Goal: Task Accomplishment & Management: Use online tool/utility

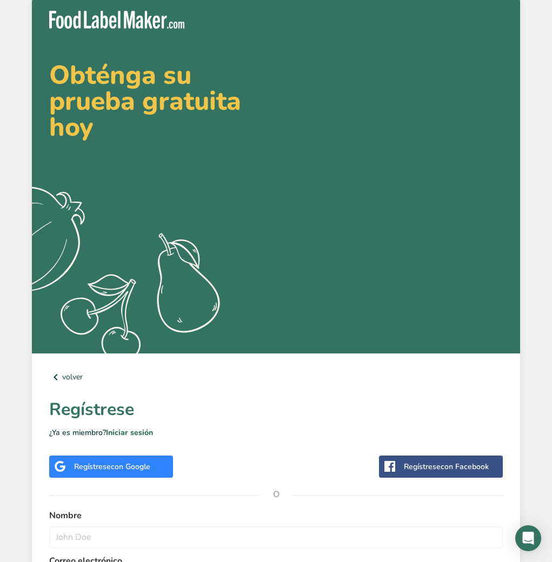
scroll to position [23, 0]
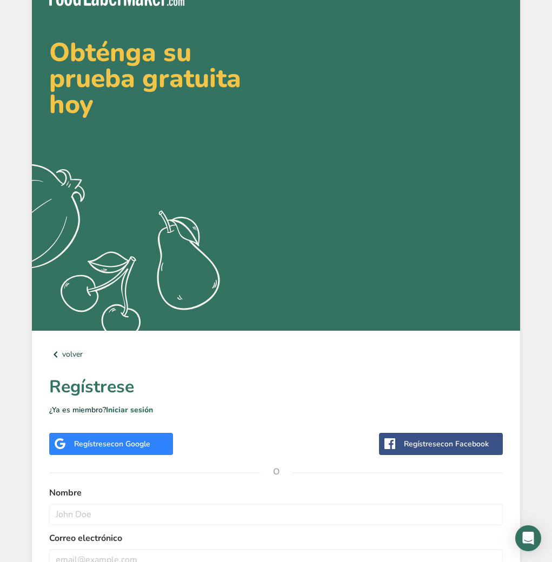
click at [147, 446] on span "con Google" at bounding box center [130, 444] width 39 height 10
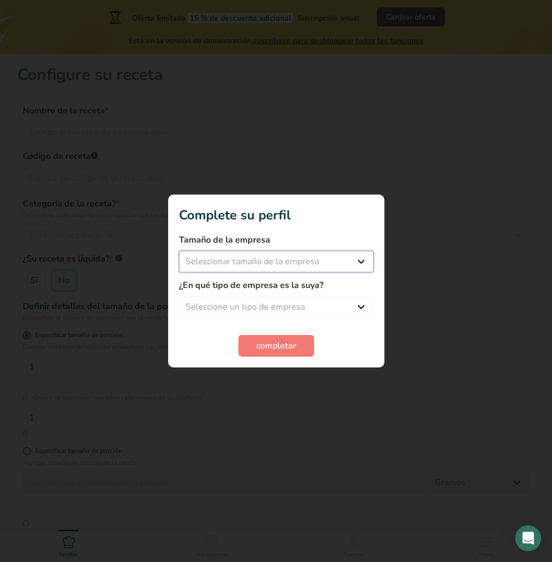
select select "1"
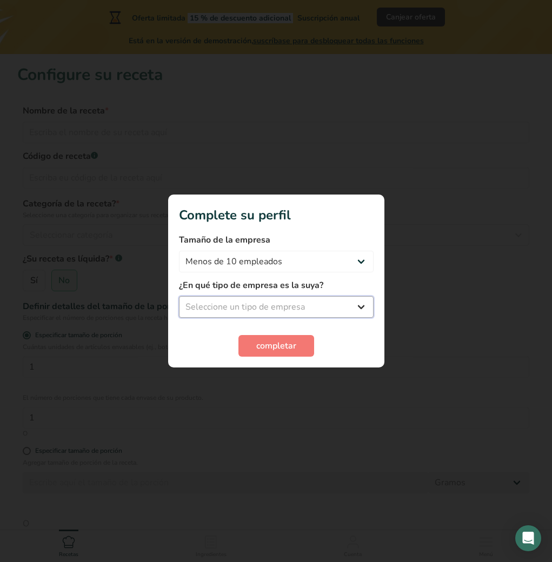
select select "3"
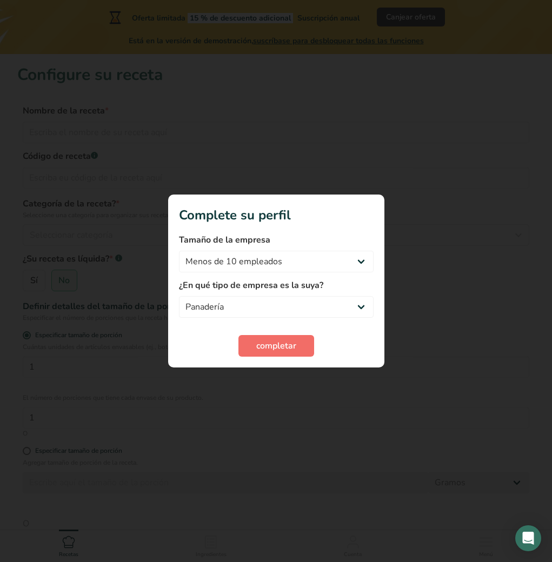
click at [283, 342] on span "completar" at bounding box center [276, 345] width 40 height 13
click at [277, 349] on div "completar" at bounding box center [276, 346] width 195 height 22
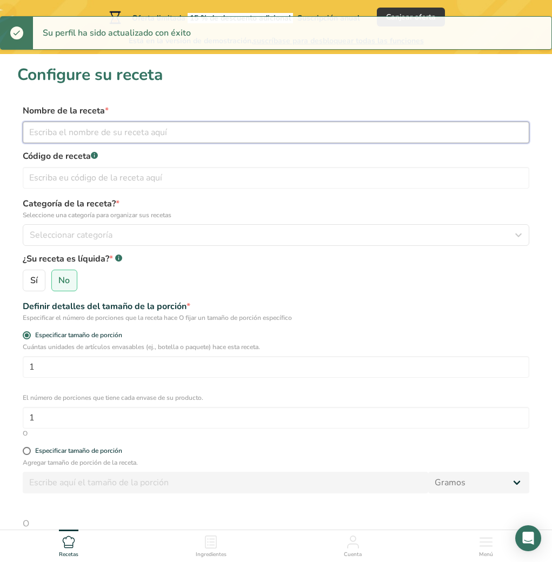
click at [136, 135] on input "text" at bounding box center [276, 133] width 506 height 22
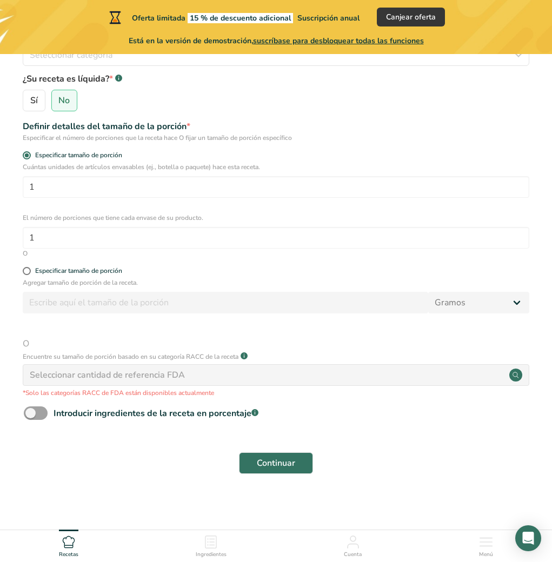
scroll to position [180, 1]
click at [215, 381] on div "Seleccionar cantidad de referencia FDA" at bounding box center [276, 375] width 506 height 22
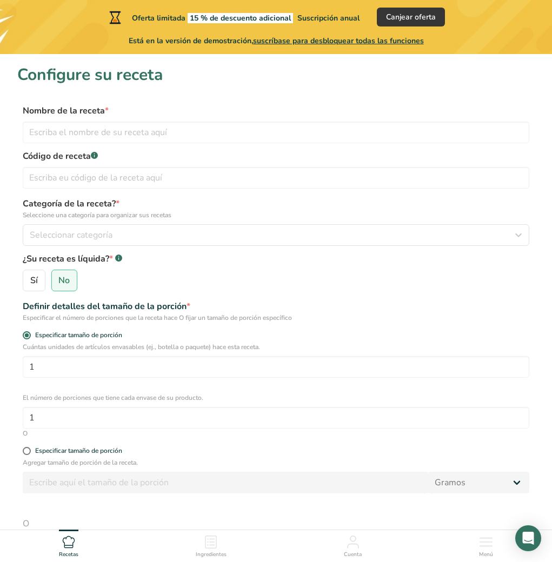
scroll to position [0, 0]
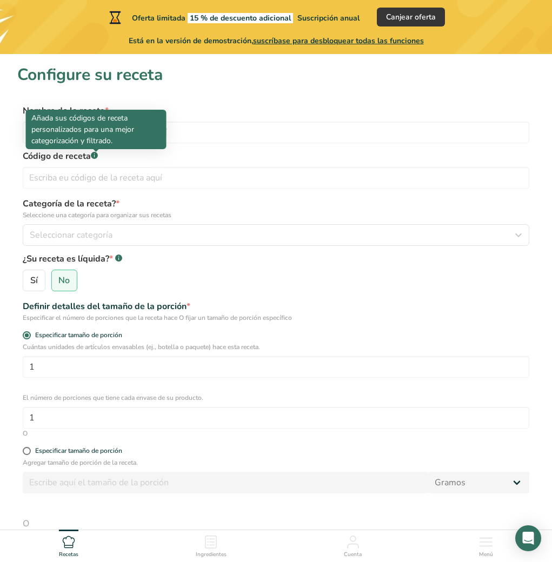
click at [95, 156] on rect at bounding box center [94, 155] width 7 height 7
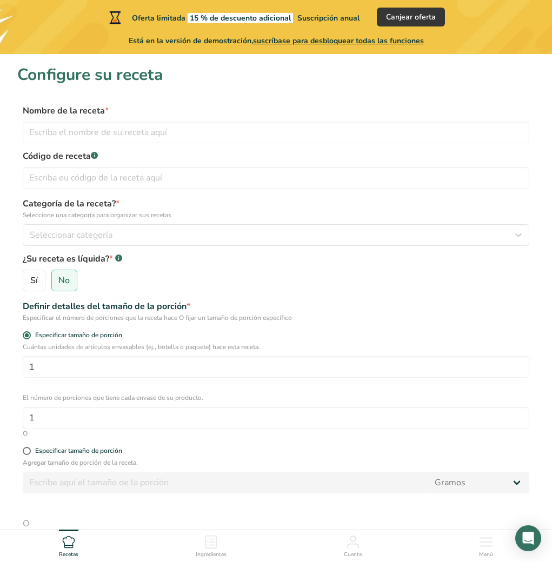
click at [95, 156] on rect at bounding box center [94, 155] width 7 height 7
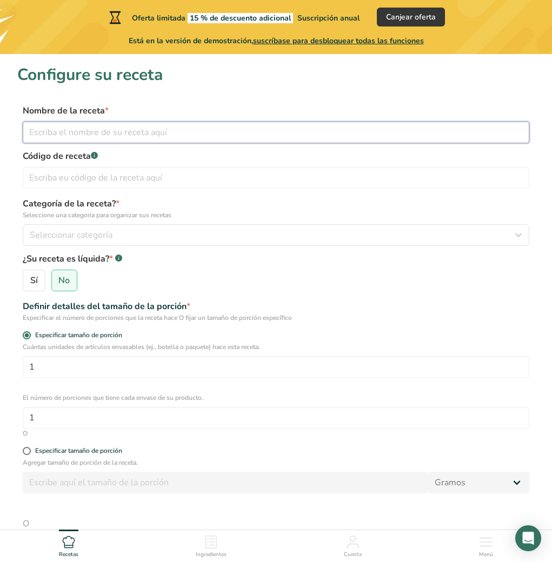
click at [235, 138] on input "text" at bounding box center [276, 133] width 506 height 22
type input "FRUTAS ABRILLANTADAS"
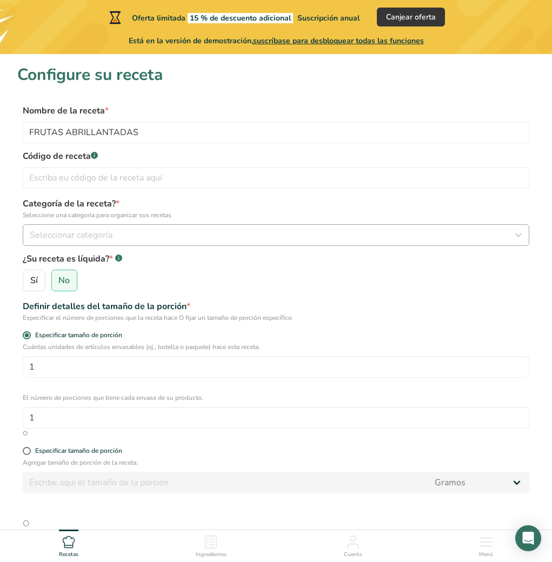
click at [142, 237] on div "Seleccionar categoría" at bounding box center [273, 235] width 486 height 13
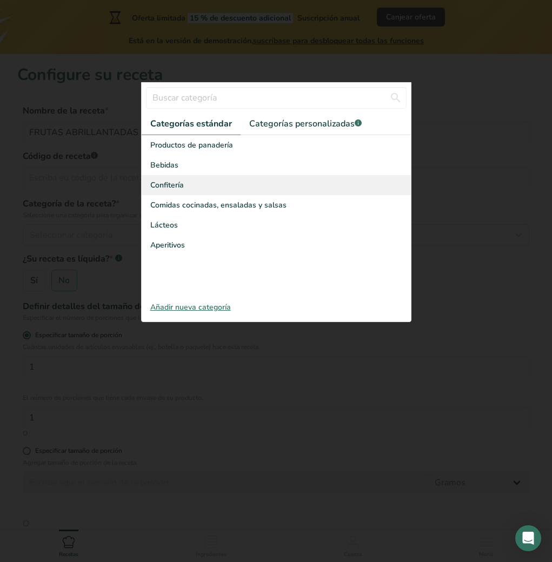
click at [229, 182] on div "Confitería" at bounding box center [276, 185] width 269 height 20
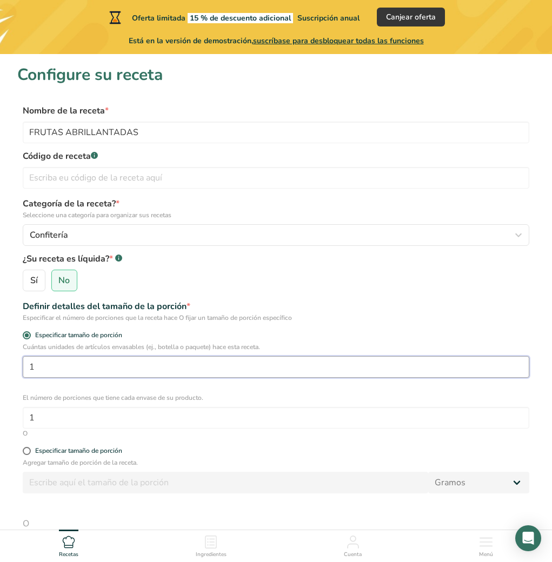
drag, startPoint x: 147, startPoint y: 368, endPoint x: 24, endPoint y: 363, distance: 123.3
click at [24, 363] on input "1" at bounding box center [276, 367] width 506 height 22
type input "1"
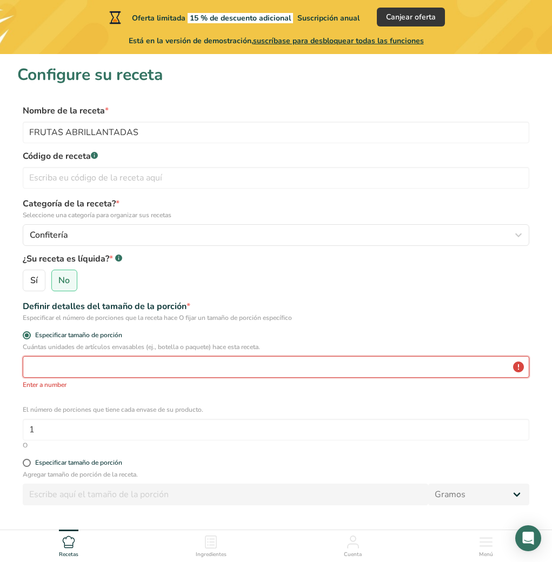
type input "1"
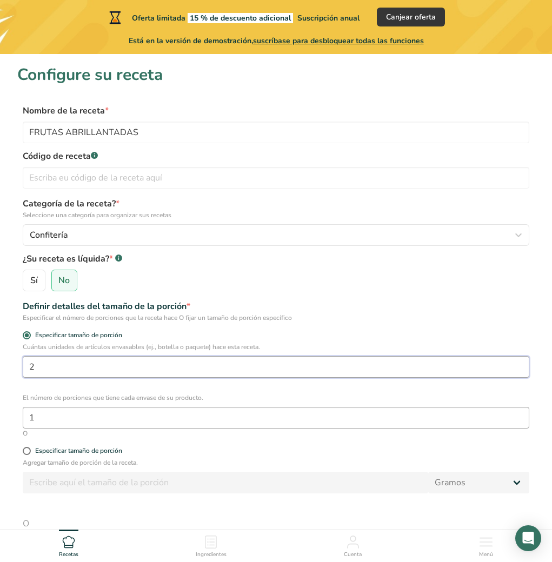
type input "2"
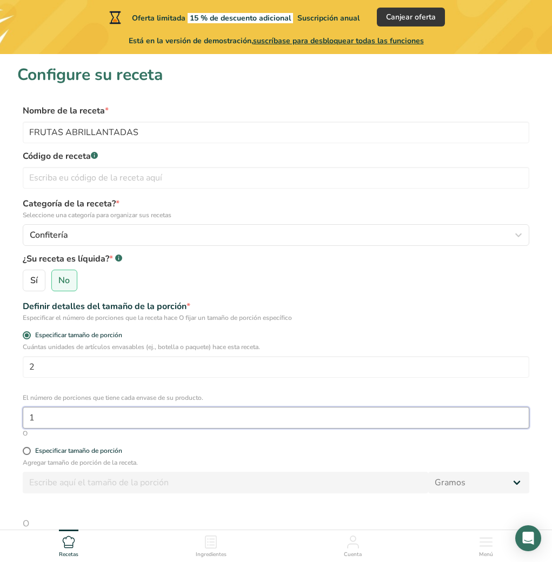
click at [79, 416] on input "1" at bounding box center [276, 418] width 506 height 22
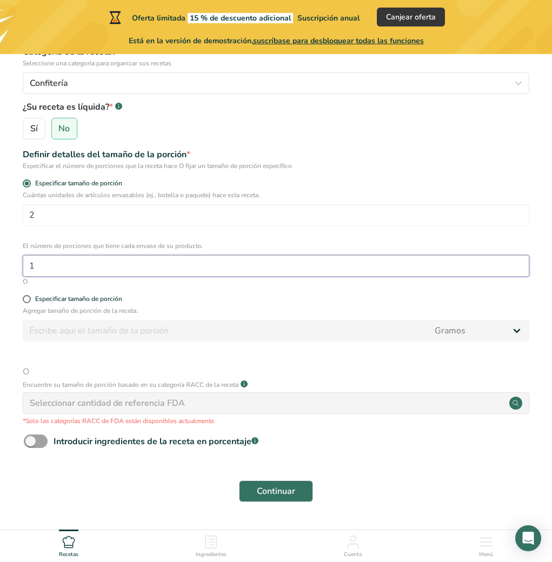
scroll to position [171, 0]
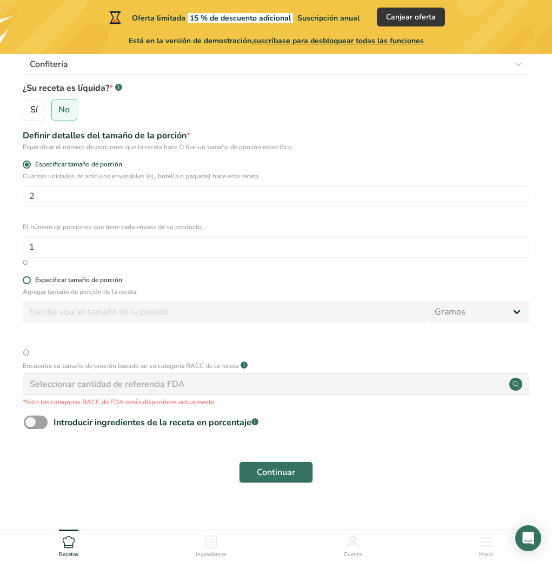
click at [29, 284] on span at bounding box center [27, 280] width 8 height 8
click at [29, 284] on input "Especificar tamaño de porción" at bounding box center [26, 280] width 7 height 7
radio input "true"
radio input "false"
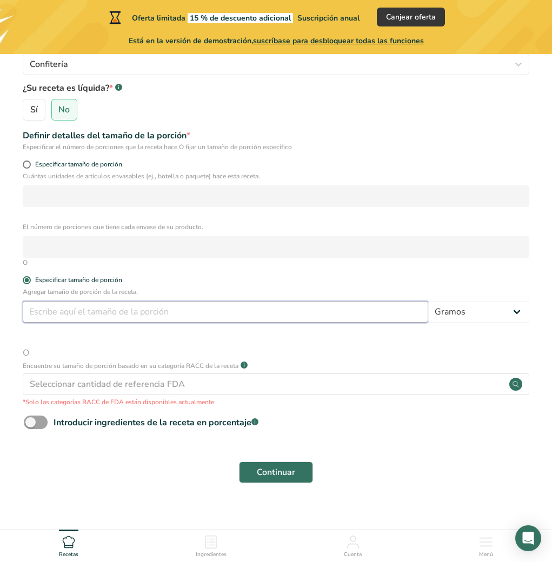
click at [80, 313] on input "number" at bounding box center [225, 312] width 405 height 22
type input "30"
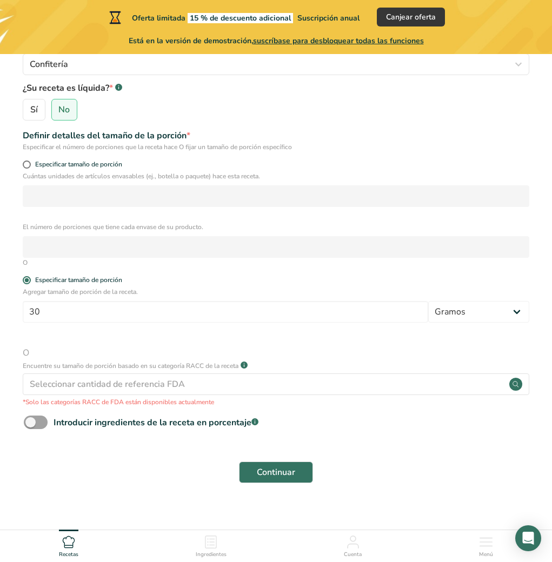
click at [178, 357] on span "O" at bounding box center [276, 352] width 506 height 13
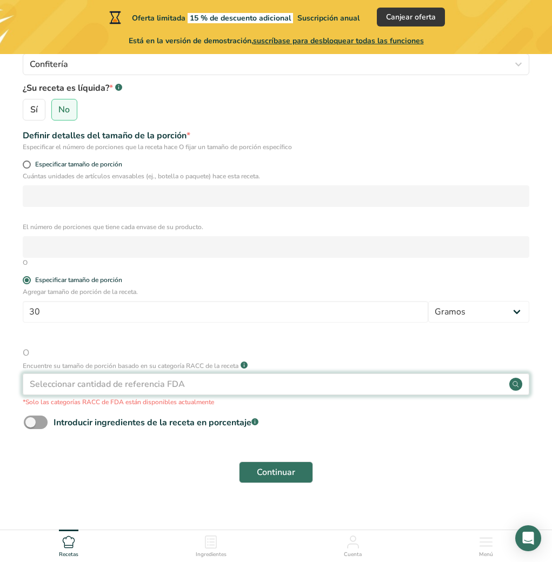
click at [136, 380] on div "Seleccionar cantidad de referencia FDA" at bounding box center [107, 384] width 155 height 13
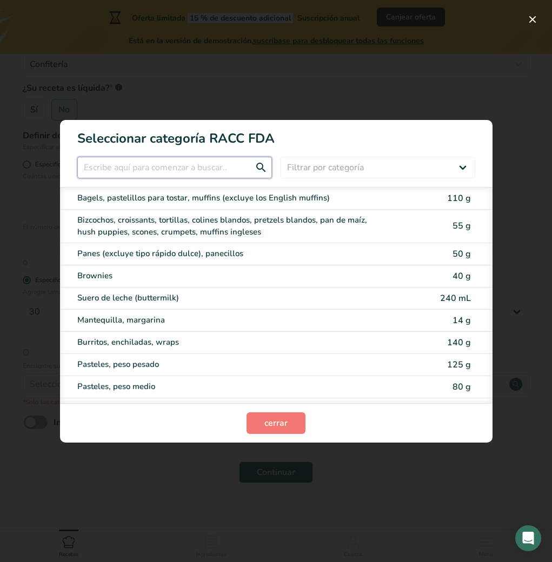
click at [179, 160] on input "RACC Category Selection Modal" at bounding box center [174, 168] width 195 height 22
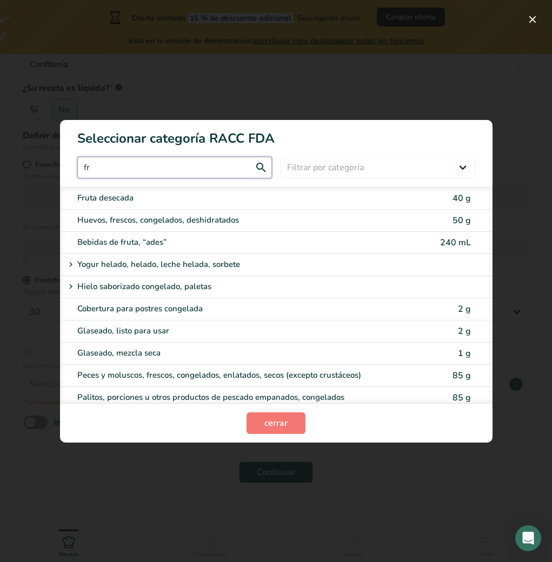
type input "fr"
click at [370, 119] on div "Seleccionar categoría RACC FDA fr Filtrar por categoría Todos Productos de pana…" at bounding box center [276, 281] width 552 height 562
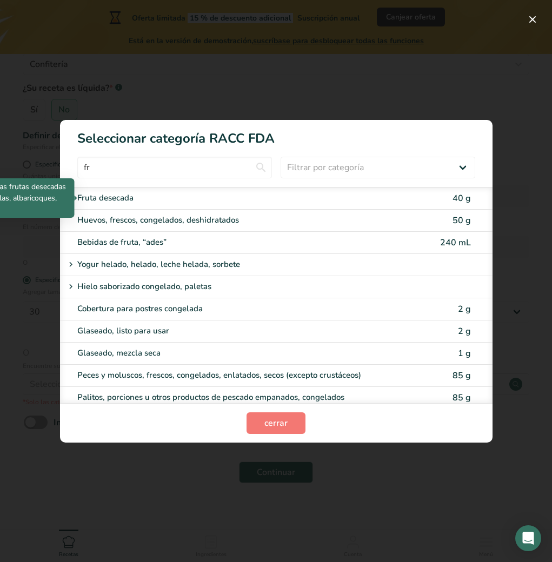
click at [283, 200] on div "Fruta desecada" at bounding box center [230, 198] width 307 height 12
type input "40"
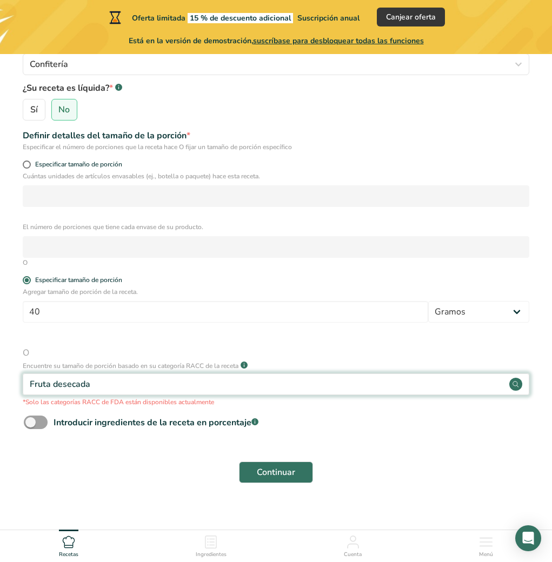
click at [202, 379] on div "Fruta desecada" at bounding box center [276, 384] width 506 height 22
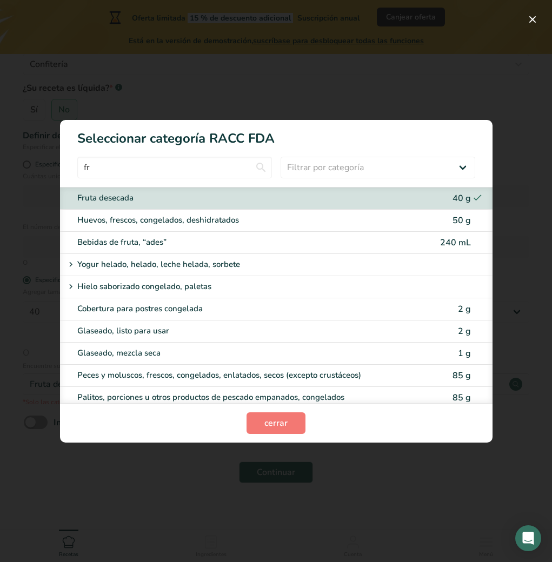
click at [445, 195] on div "40 g" at bounding box center [454, 198] width 32 height 13
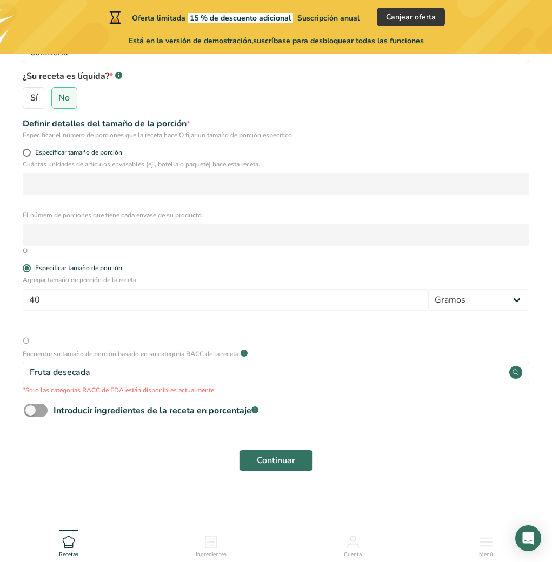
scroll to position [182, 0]
click at [270, 466] on span "Continuar" at bounding box center [276, 460] width 38 height 13
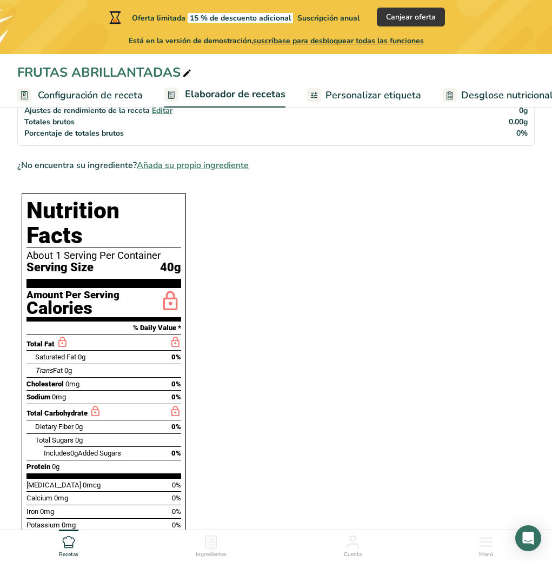
scroll to position [168, 0]
drag, startPoint x: 140, startPoint y: 202, endPoint x: 140, endPoint y: 208, distance: 6.0
click at [140, 202] on h1 "Nutrition Facts" at bounding box center [103, 223] width 155 height 50
click at [140, 208] on h1 "Nutrition Facts" at bounding box center [103, 223] width 155 height 50
click at [141, 209] on h1 "Nutrition Facts" at bounding box center [103, 223] width 155 height 50
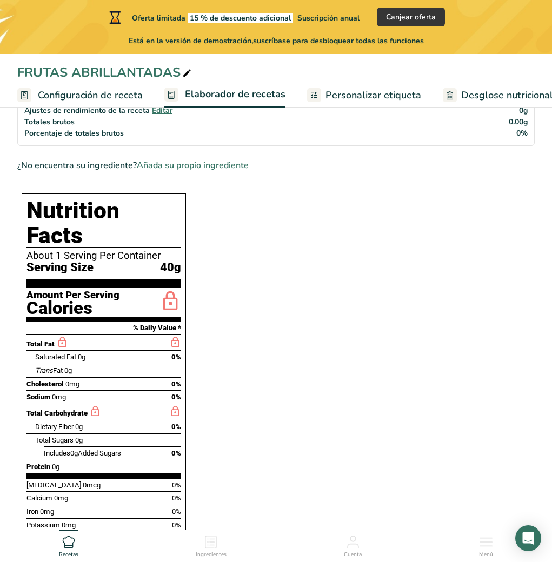
click at [146, 212] on h1 "Nutrition Facts" at bounding box center [103, 223] width 155 height 50
click at [160, 210] on h1 "Nutrition Facts" at bounding box center [103, 223] width 155 height 50
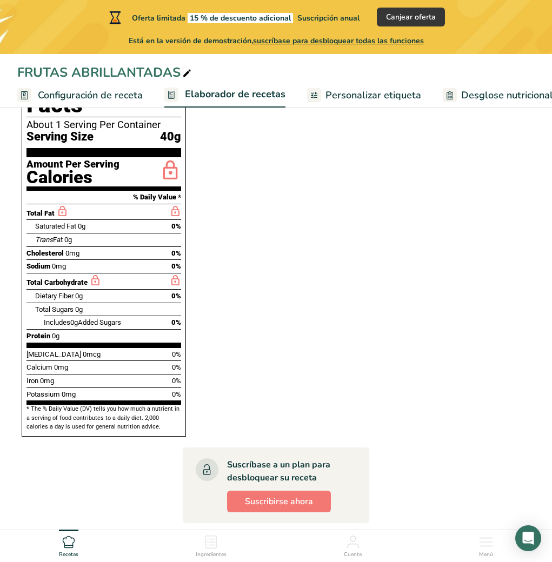
scroll to position [299, 0]
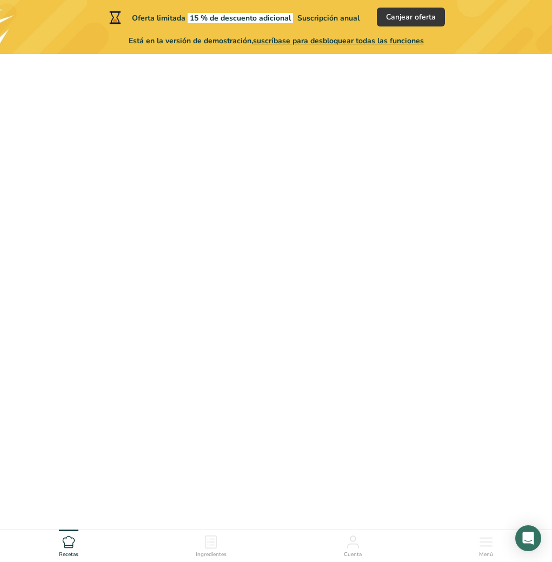
scroll to position [182, 0]
